Goal: Check status

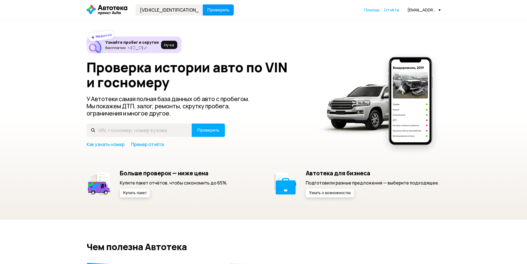
type input "[VEHICLE_IDENTIFICATION_NUMBER]"
click at [215, 10] on span "Проверить" at bounding box center [218, 10] width 22 height 4
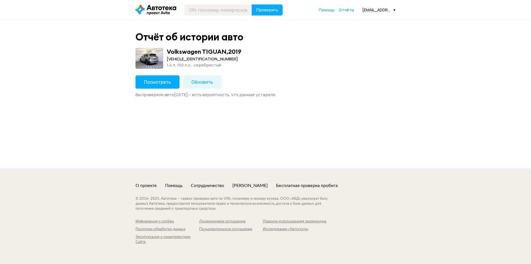
click at [165, 79] on span "Посмотреть" at bounding box center [157, 82] width 27 height 6
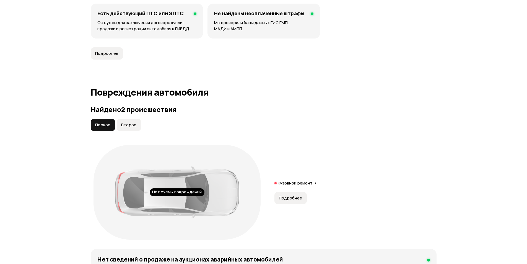
scroll to position [553, 0]
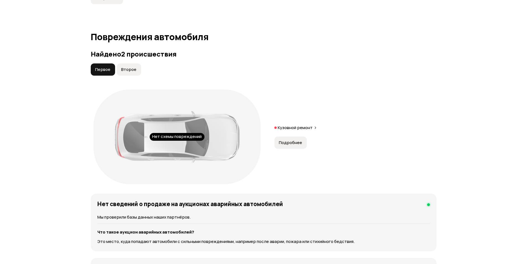
click at [126, 72] on span "Второе" at bounding box center [128, 70] width 15 height 6
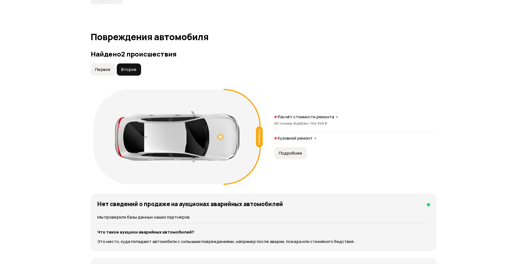
click at [105, 71] on span "Первое" at bounding box center [102, 70] width 15 height 6
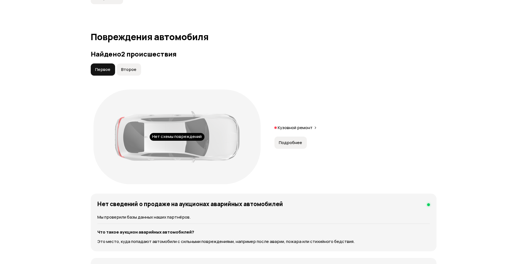
click at [128, 71] on span "Второе" at bounding box center [128, 70] width 15 height 6
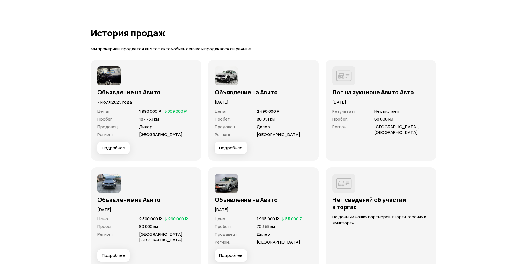
scroll to position [1743, 0]
